Goal: Check status: Check status

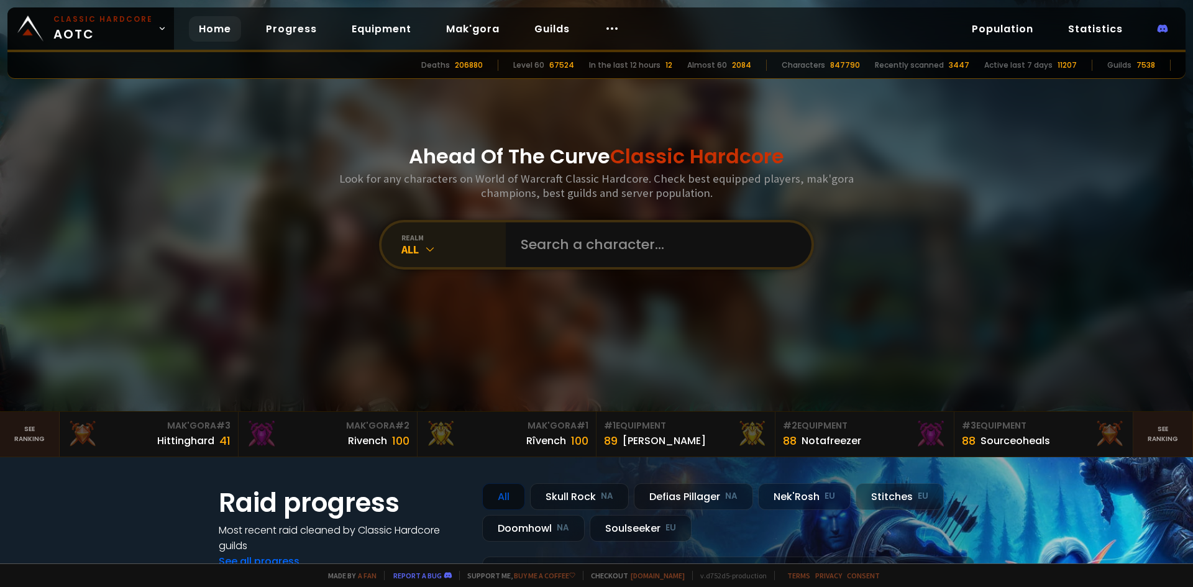
click at [436, 251] on div "All" at bounding box center [453, 249] width 104 height 14
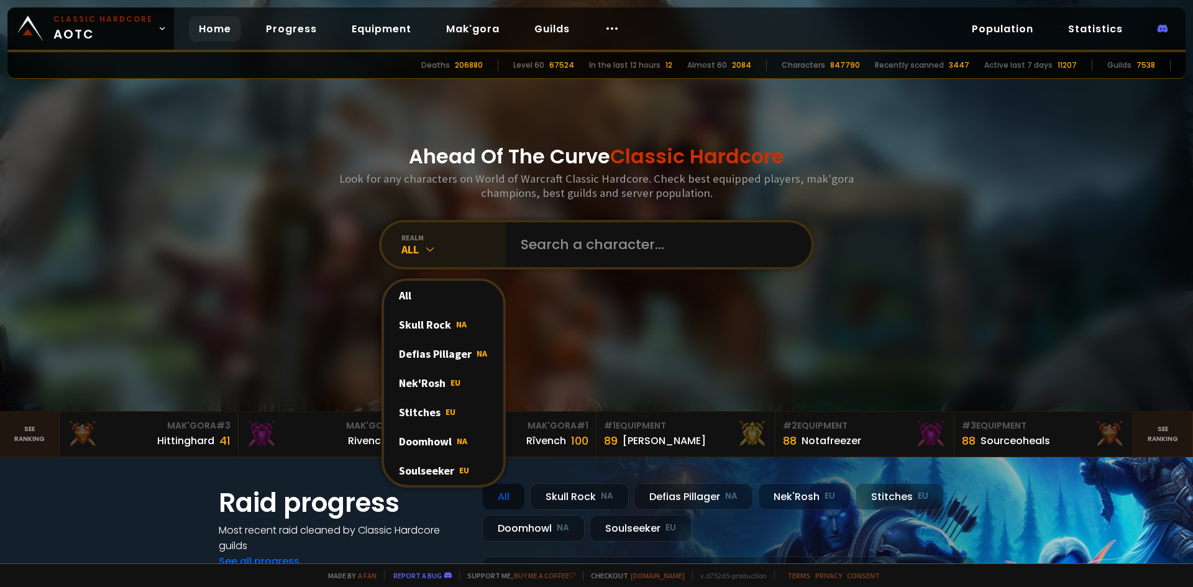
click at [435, 250] on div "All" at bounding box center [453, 249] width 104 height 14
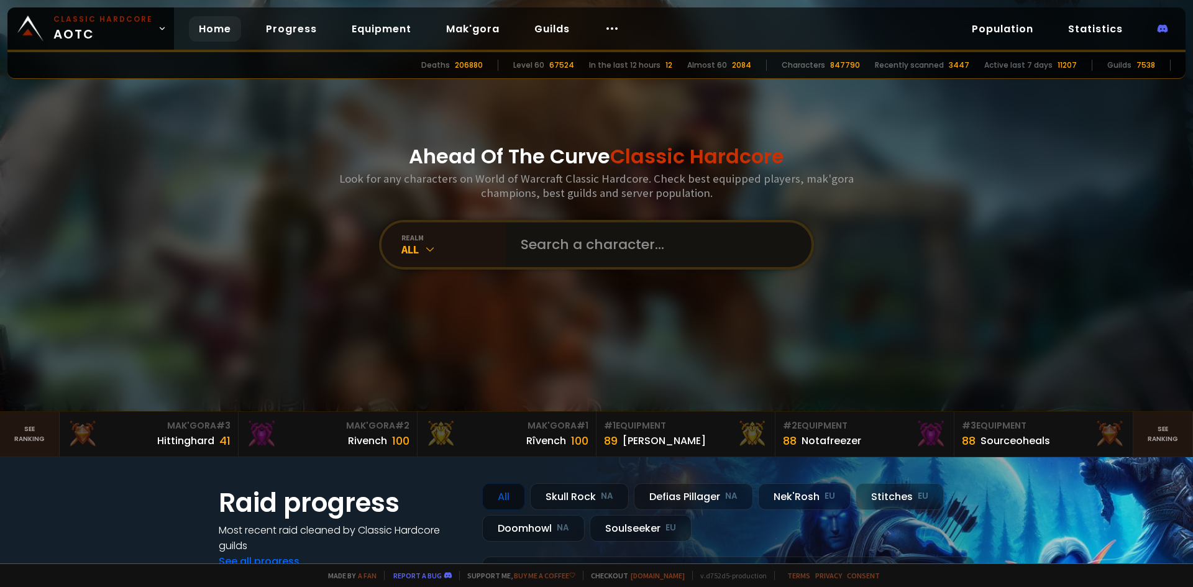
click at [523, 246] on input "text" at bounding box center [654, 244] width 283 height 45
type input "kirino"
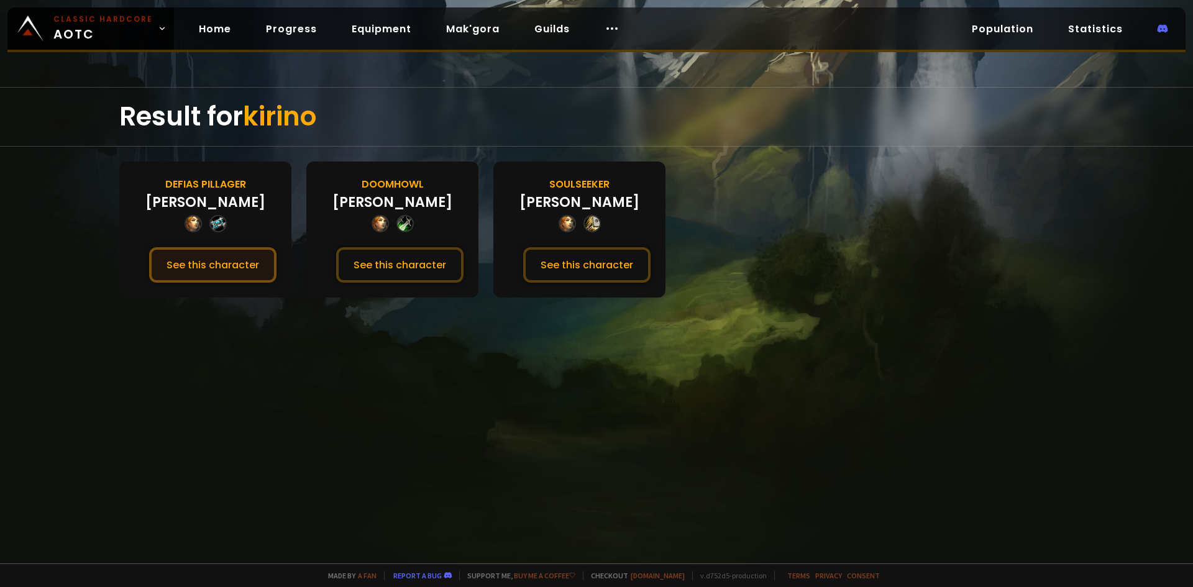
click at [233, 263] on button "See this character" at bounding box center [212, 264] width 127 height 35
